Goal: Task Accomplishment & Management: Manage account settings

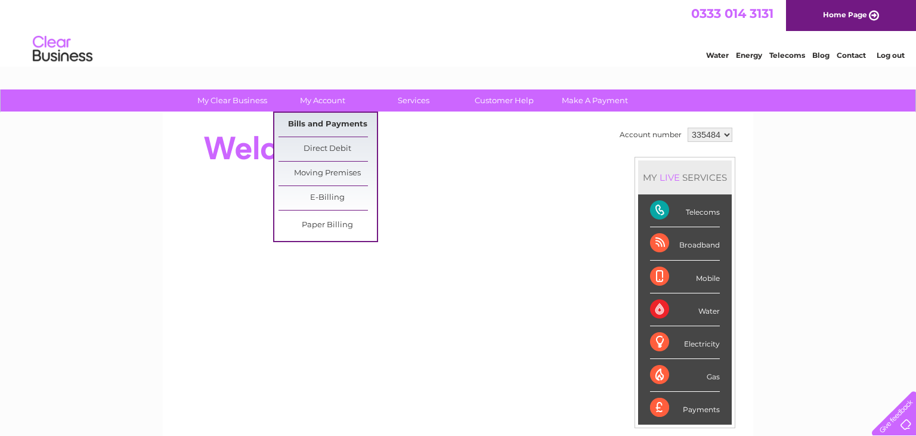
click at [330, 120] on link "Bills and Payments" at bounding box center [328, 125] width 98 height 24
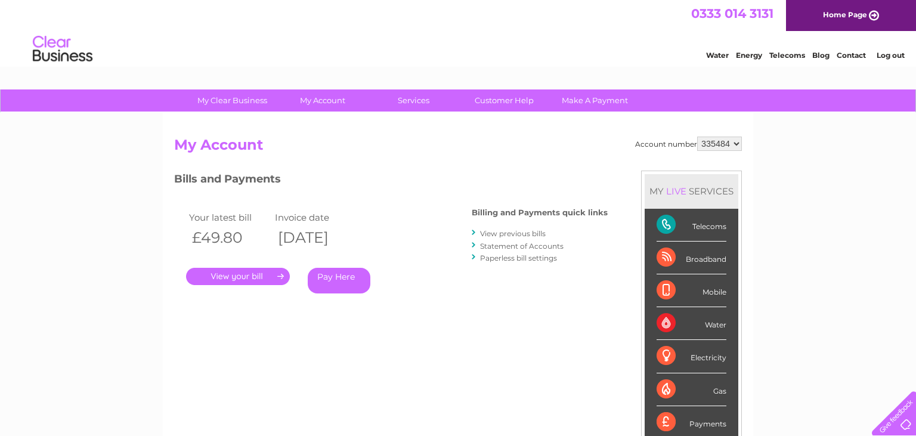
click at [263, 272] on link "." at bounding box center [238, 276] width 104 height 17
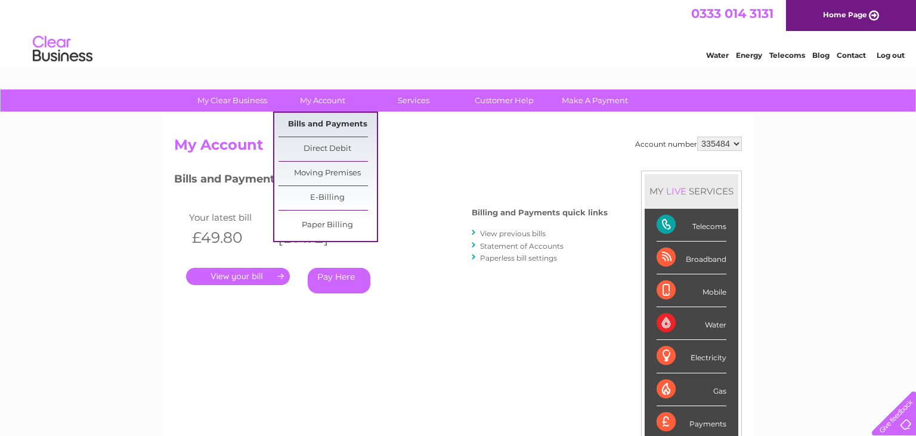
click at [316, 128] on link "Bills and Payments" at bounding box center [328, 125] width 98 height 24
click at [321, 123] on link "Bills and Payments" at bounding box center [328, 125] width 98 height 24
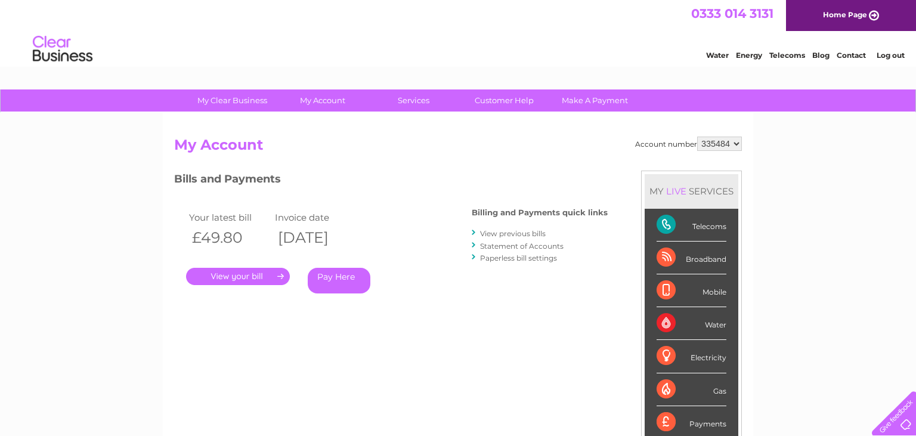
click at [505, 229] on link "View previous bills" at bounding box center [513, 233] width 66 height 9
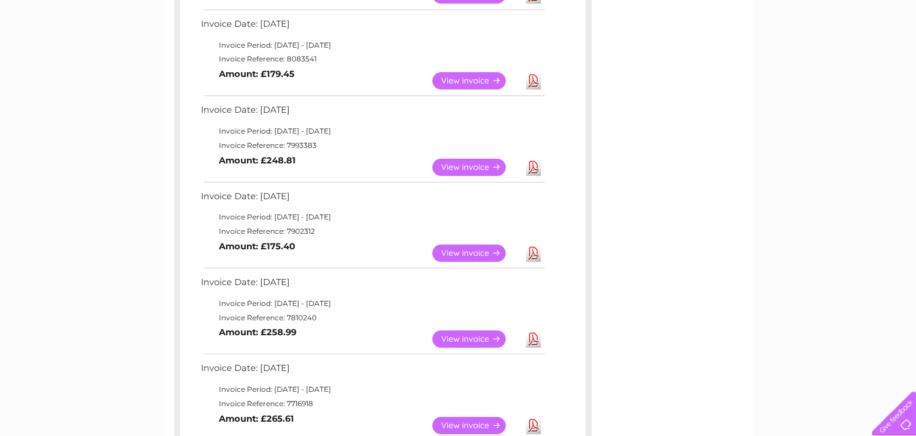
scroll to position [315, 0]
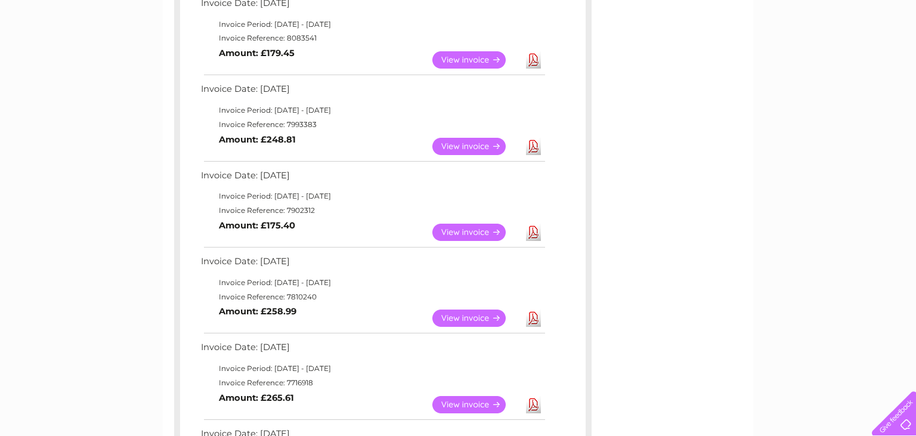
click at [450, 230] on link "View" at bounding box center [476, 232] width 88 height 17
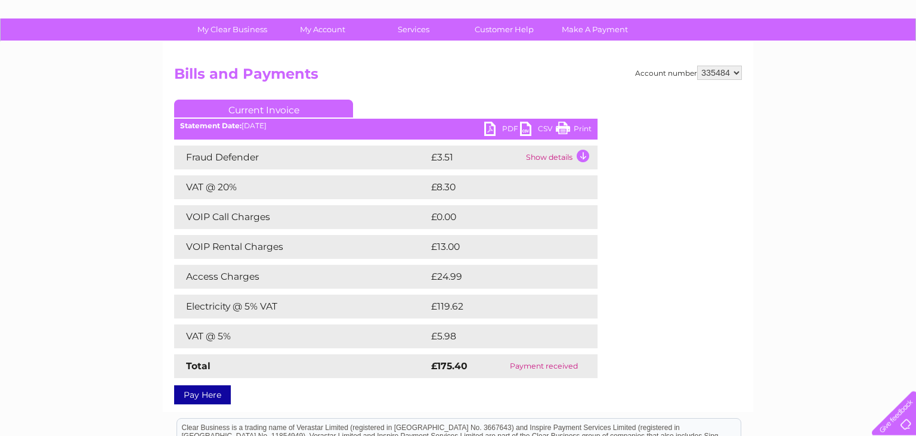
scroll to position [126, 0]
